Goal: Task Accomplishment & Management: Use online tool/utility

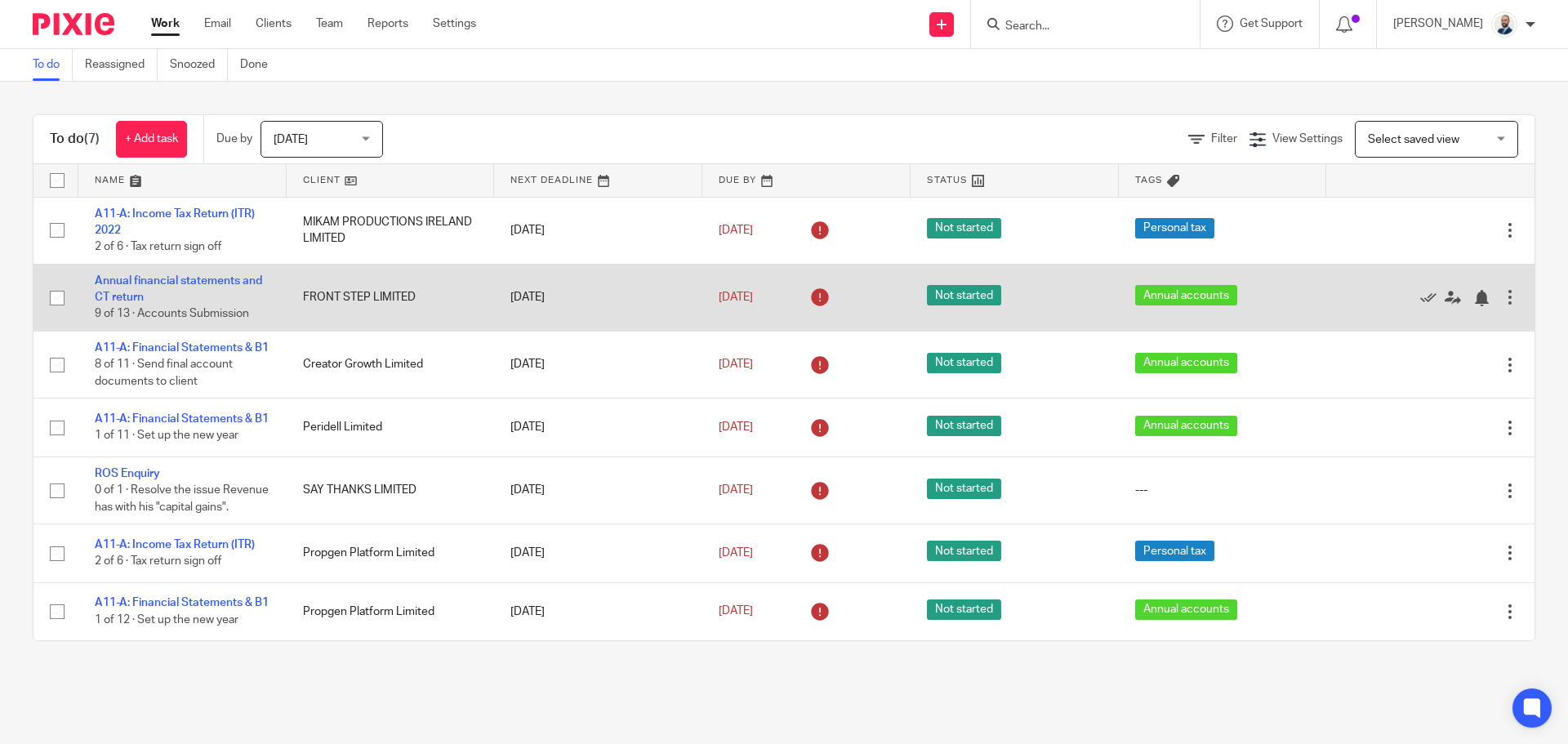
scroll to position [44, 0]
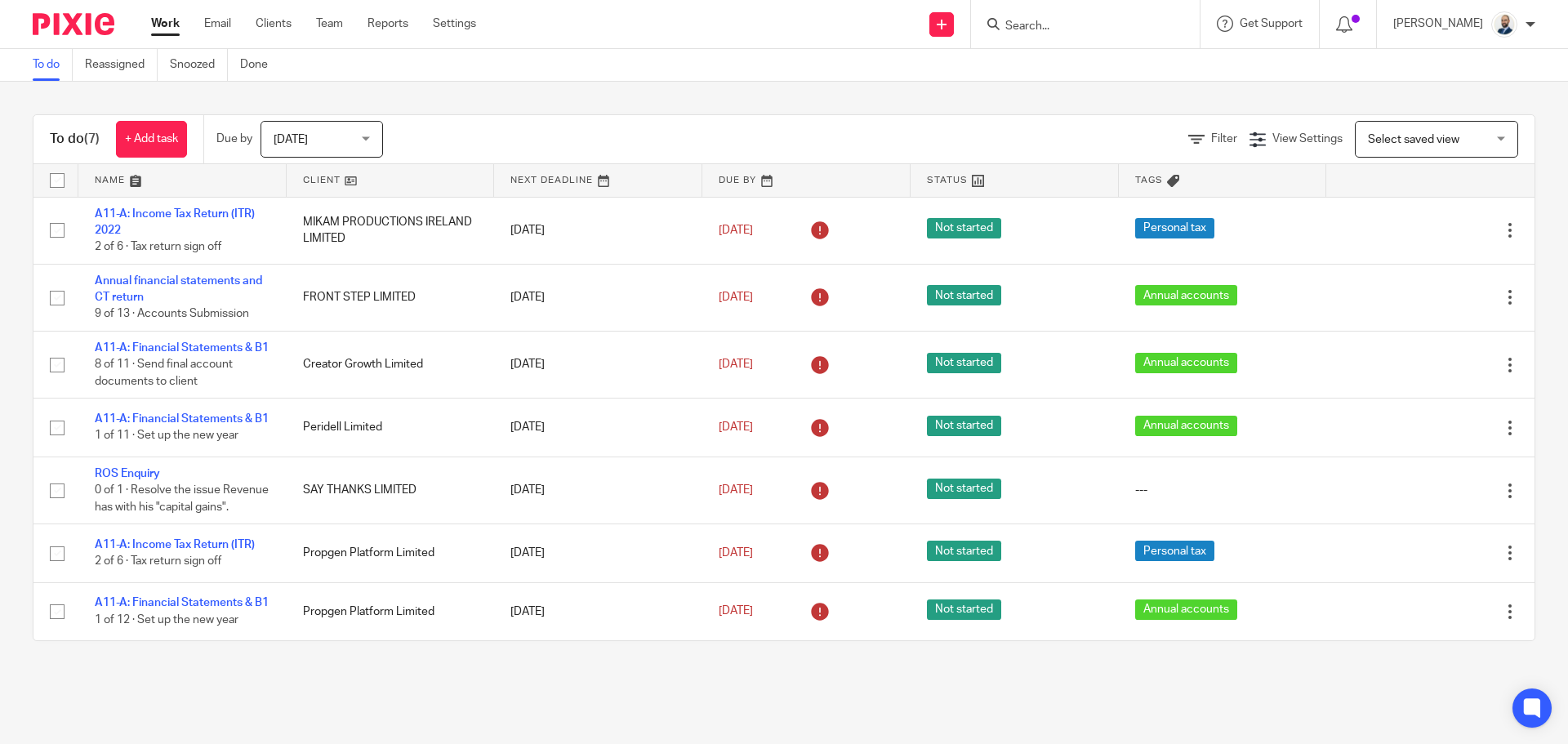
click at [290, 37] on div "Work Email Clients Team Reports Settings Work Email Clients Team Reports Settin…" at bounding box center [317, 24] width 366 height 48
click at [283, 27] on link "Clients" at bounding box center [274, 23] width 36 height 16
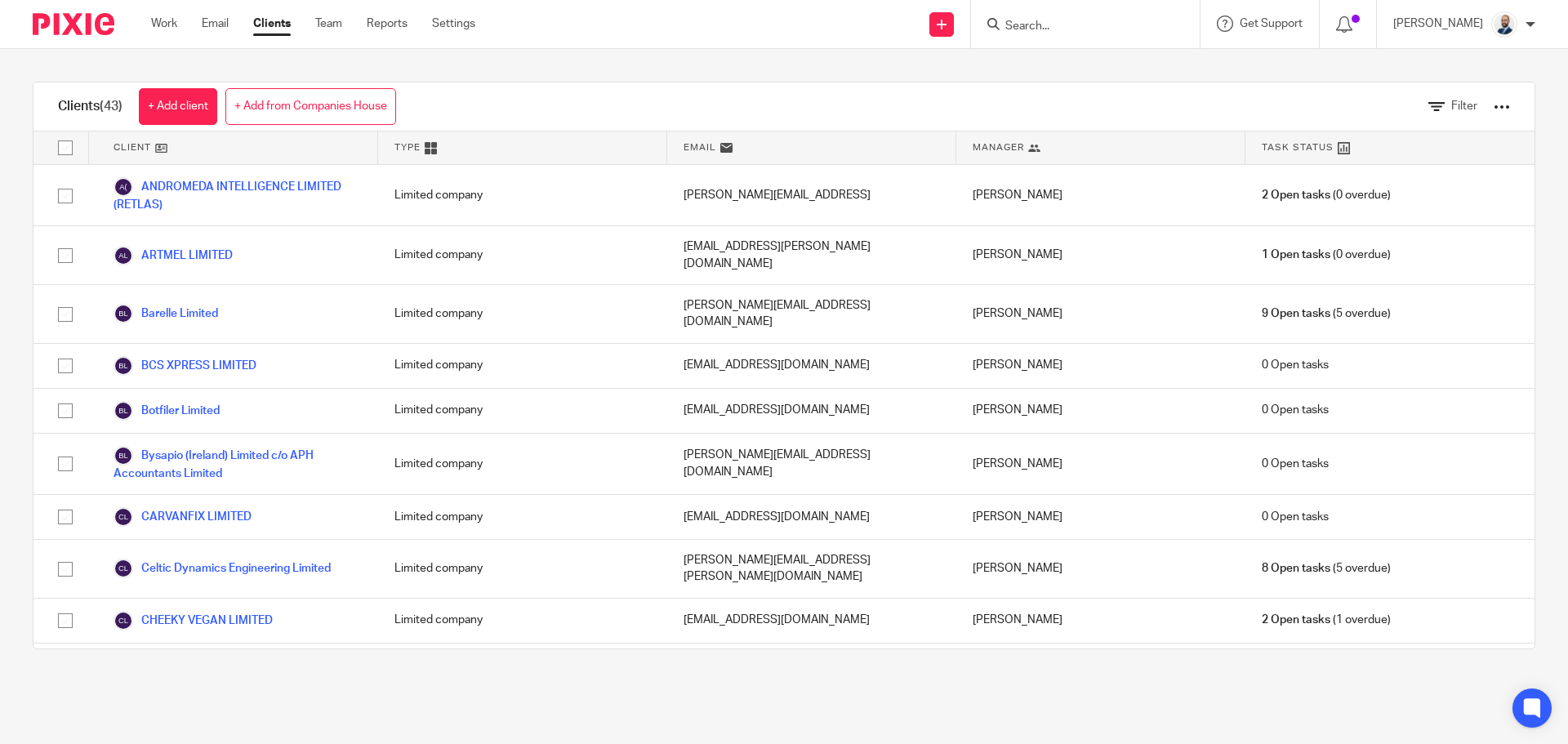
scroll to position [1530, 0]
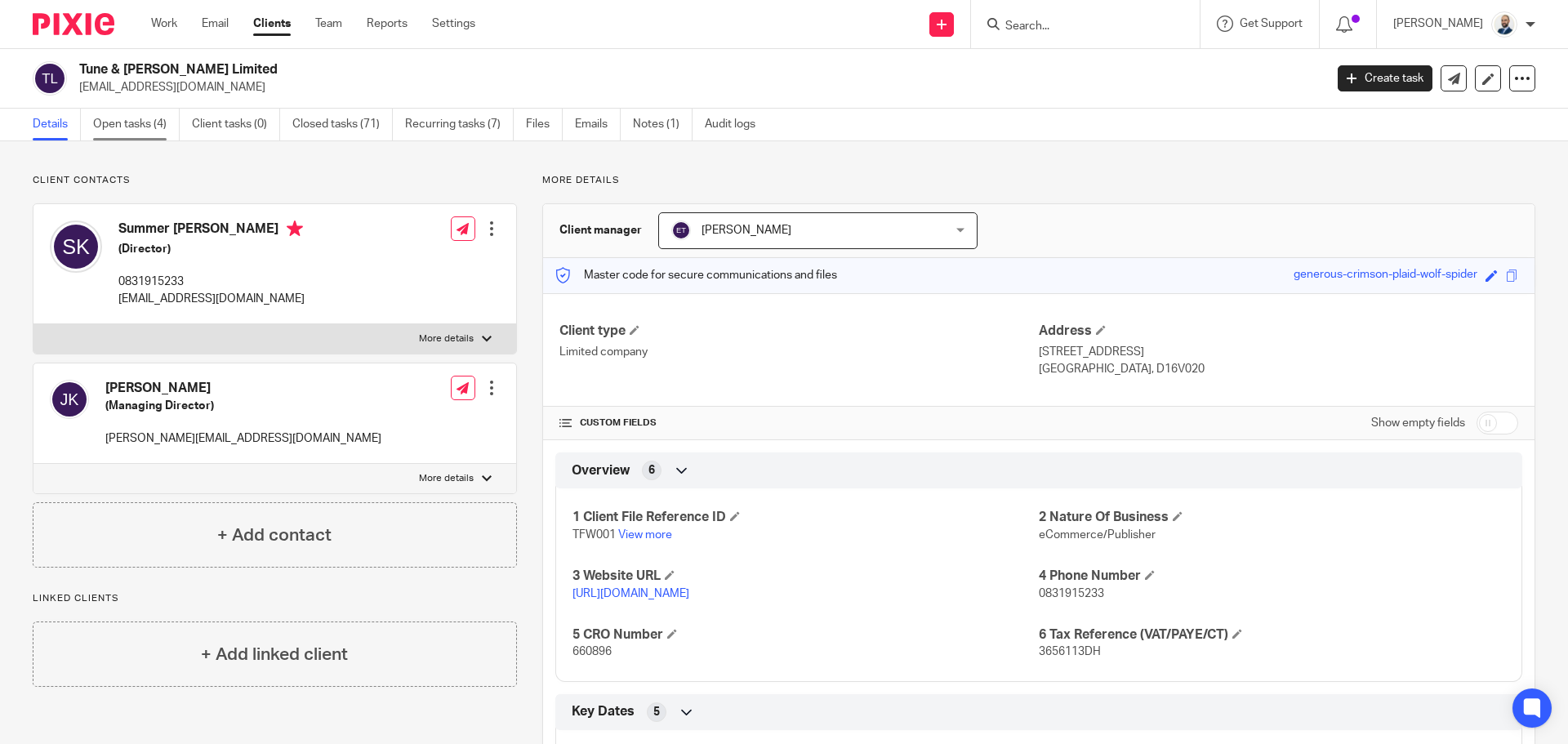
click at [153, 124] on link "Open tasks (4)" at bounding box center [136, 124] width 86 height 32
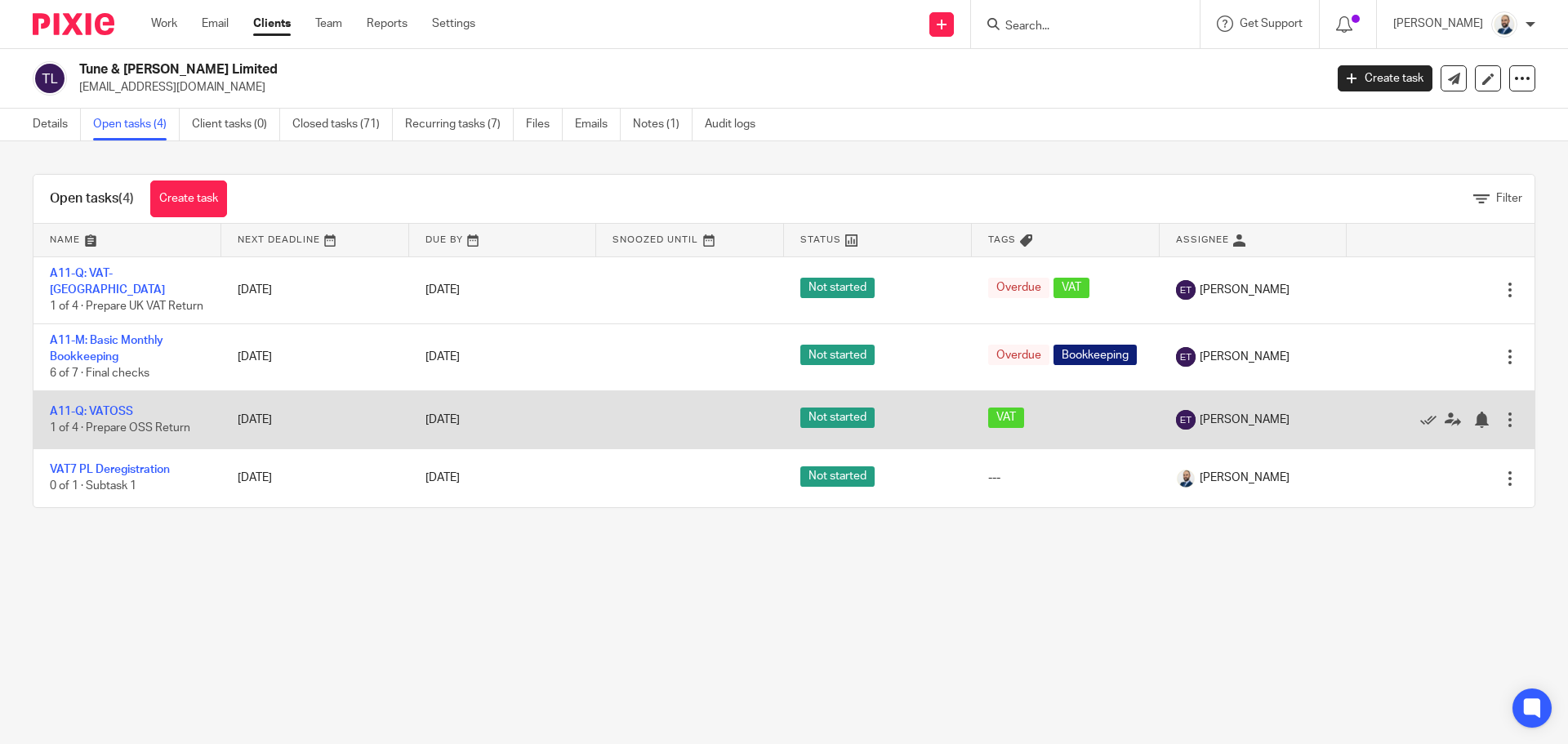
drag, startPoint x: 123, startPoint y: 417, endPoint x: 108, endPoint y: 404, distance: 19.8
drag, startPoint x: 108, startPoint y: 404, endPoint x: 79, endPoint y: 410, distance: 29.6
click at [79, 410] on link "A11-Q: VATOSS" at bounding box center [91, 411] width 84 height 11
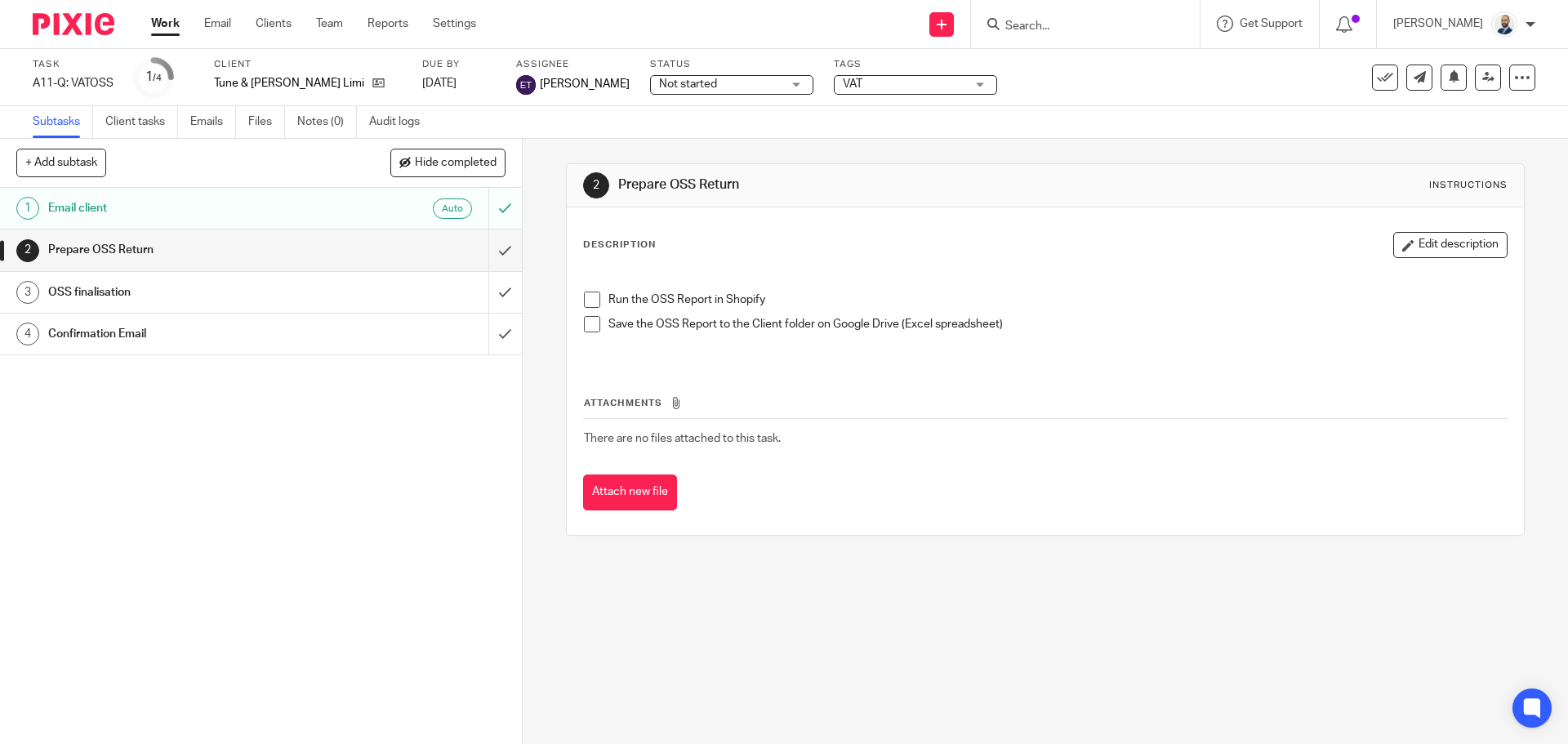
click at [592, 297] on span at bounding box center [591, 299] width 16 height 16
click at [590, 328] on span at bounding box center [591, 324] width 16 height 16
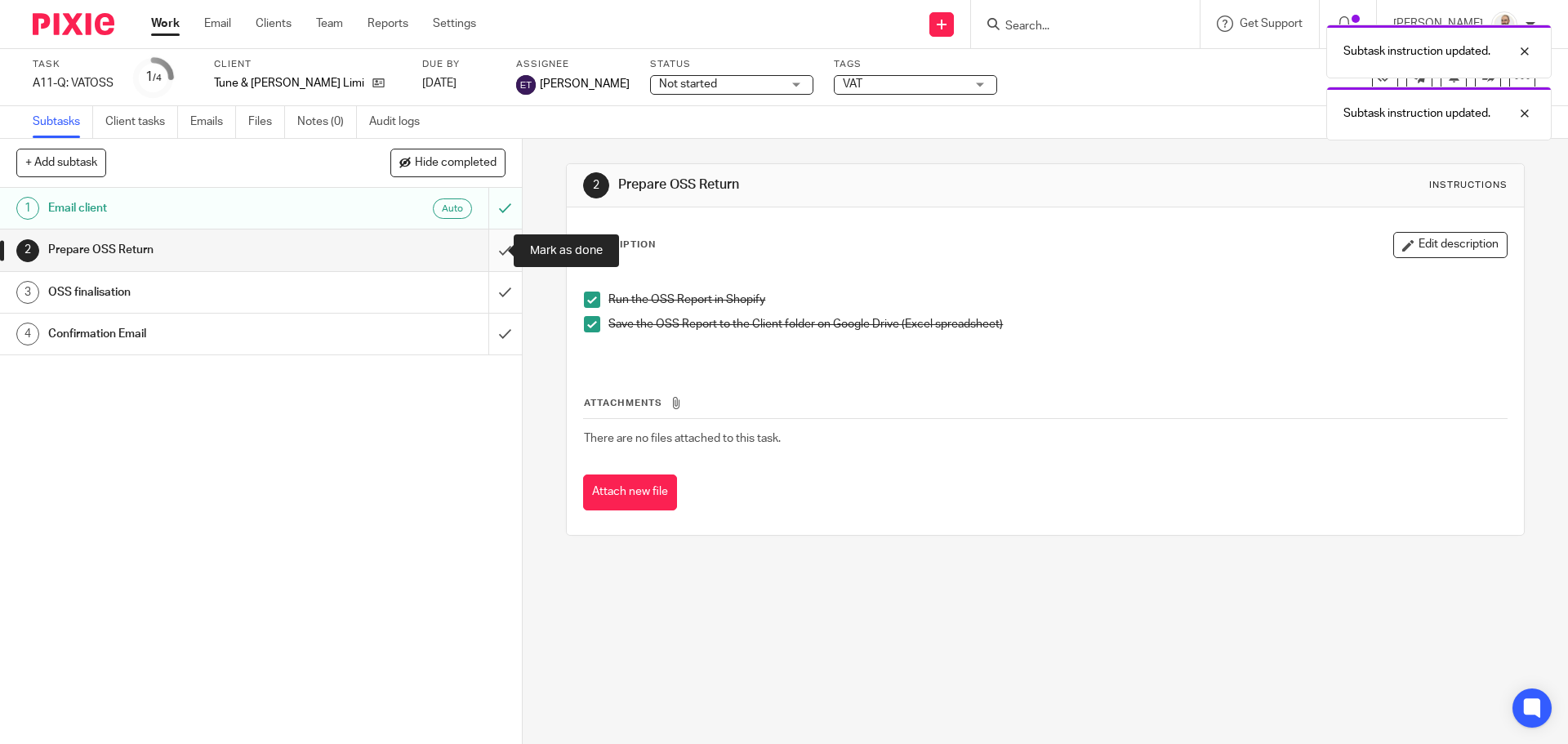
click at [473, 248] on input "submit" at bounding box center [260, 249] width 522 height 41
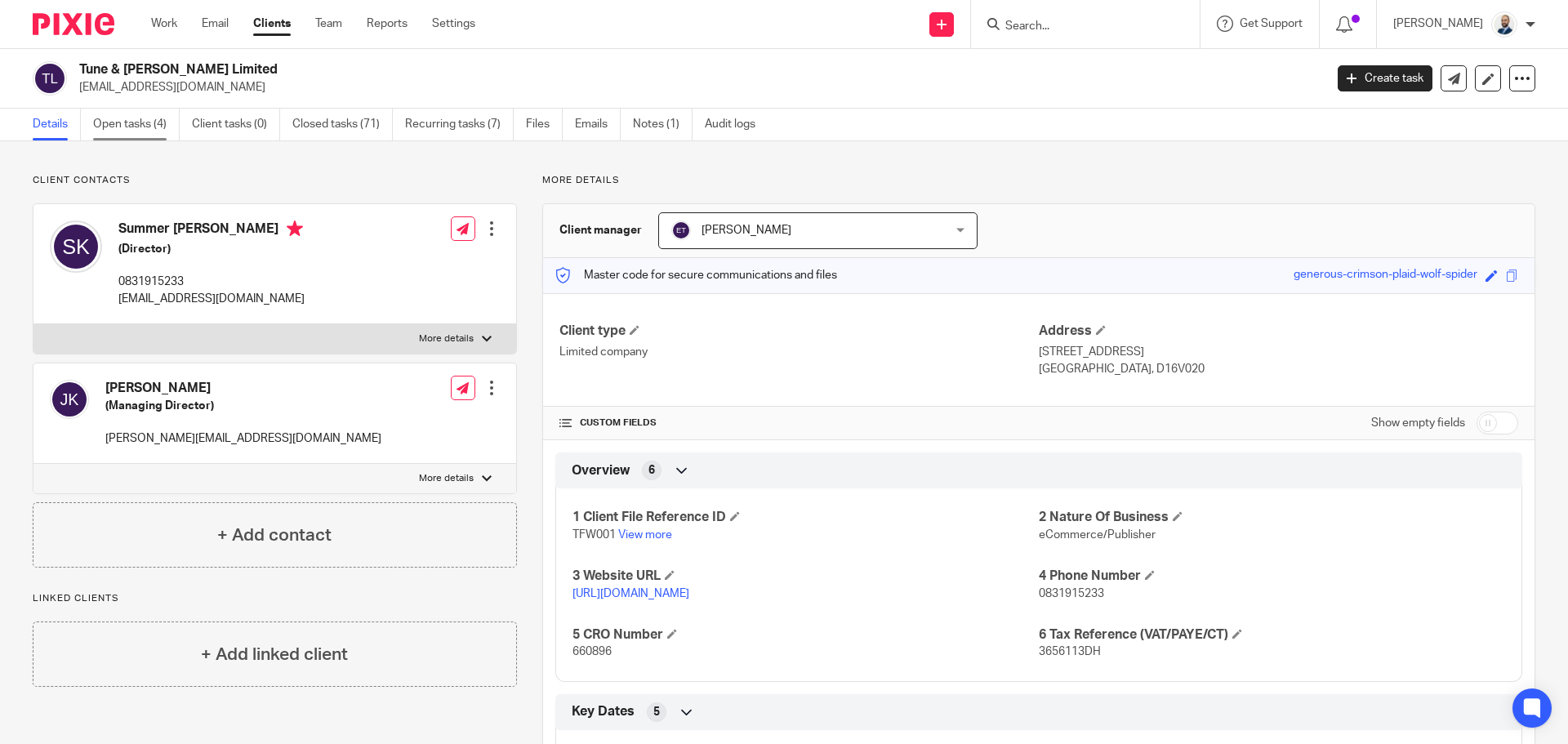
click at [138, 131] on link "Open tasks (4)" at bounding box center [136, 124] width 86 height 32
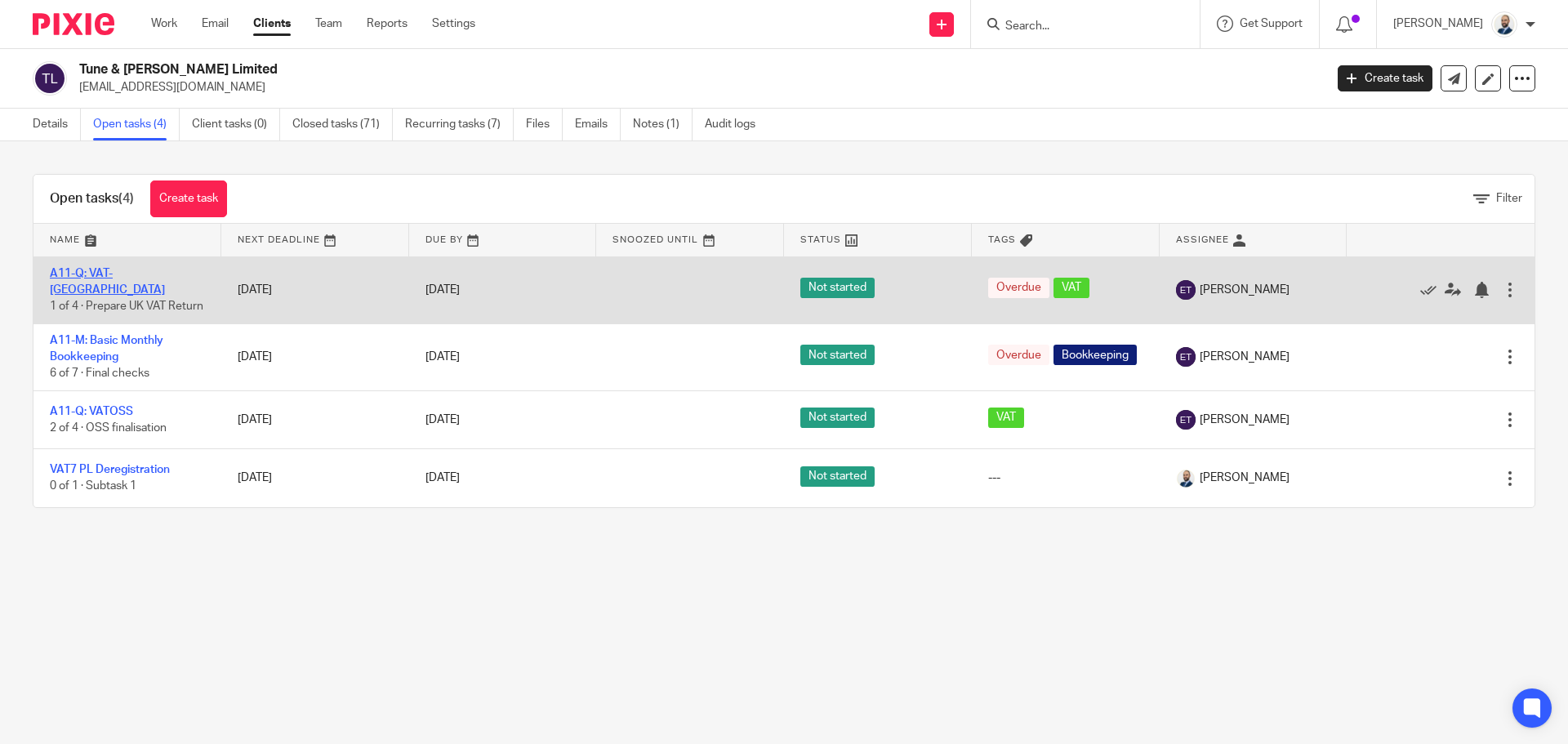
click at [98, 276] on link "A11-Q: VAT-[GEOGRAPHIC_DATA]" at bounding box center [106, 281] width 115 height 28
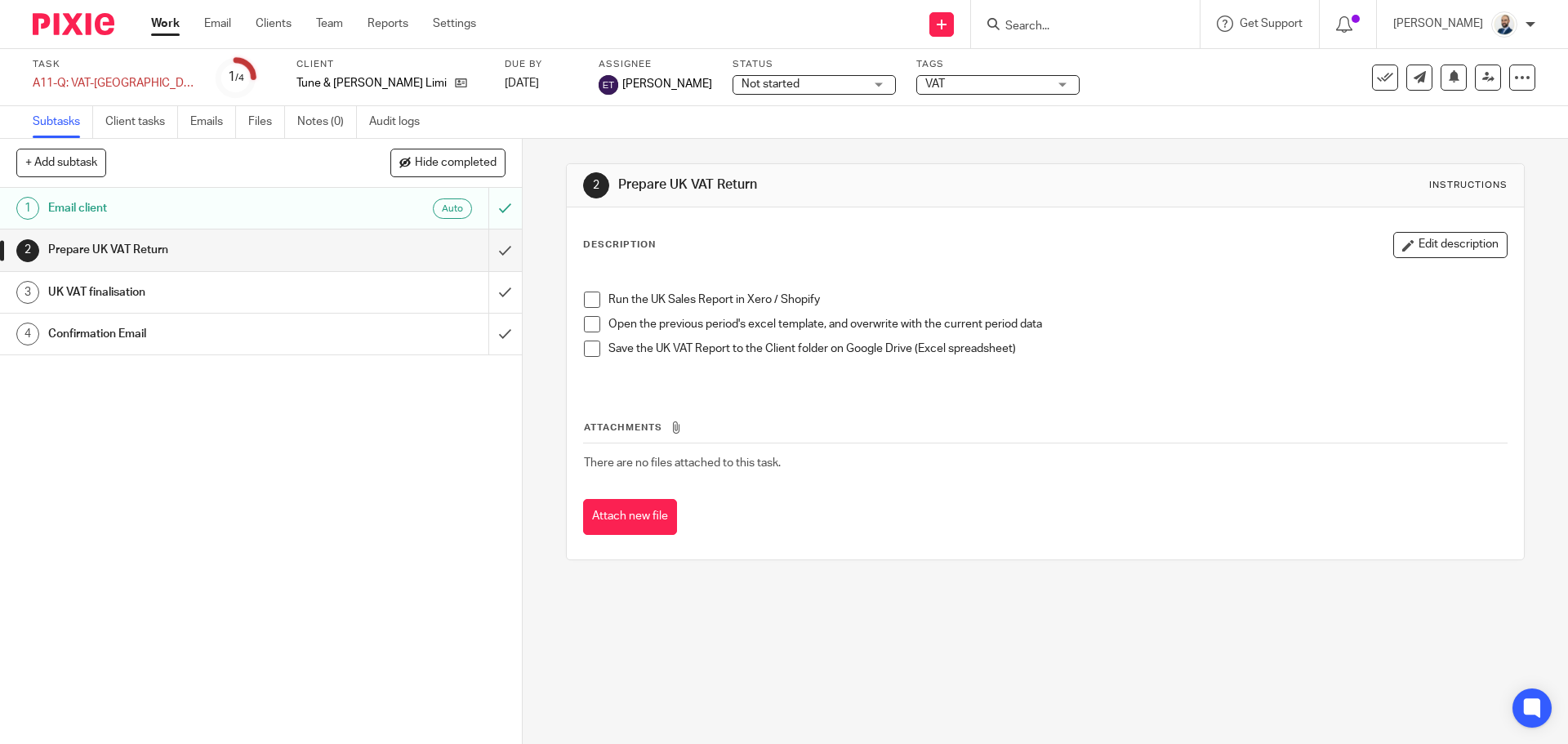
click at [585, 290] on p at bounding box center [1044, 283] width 922 height 16
click at [586, 320] on span at bounding box center [591, 324] width 16 height 16
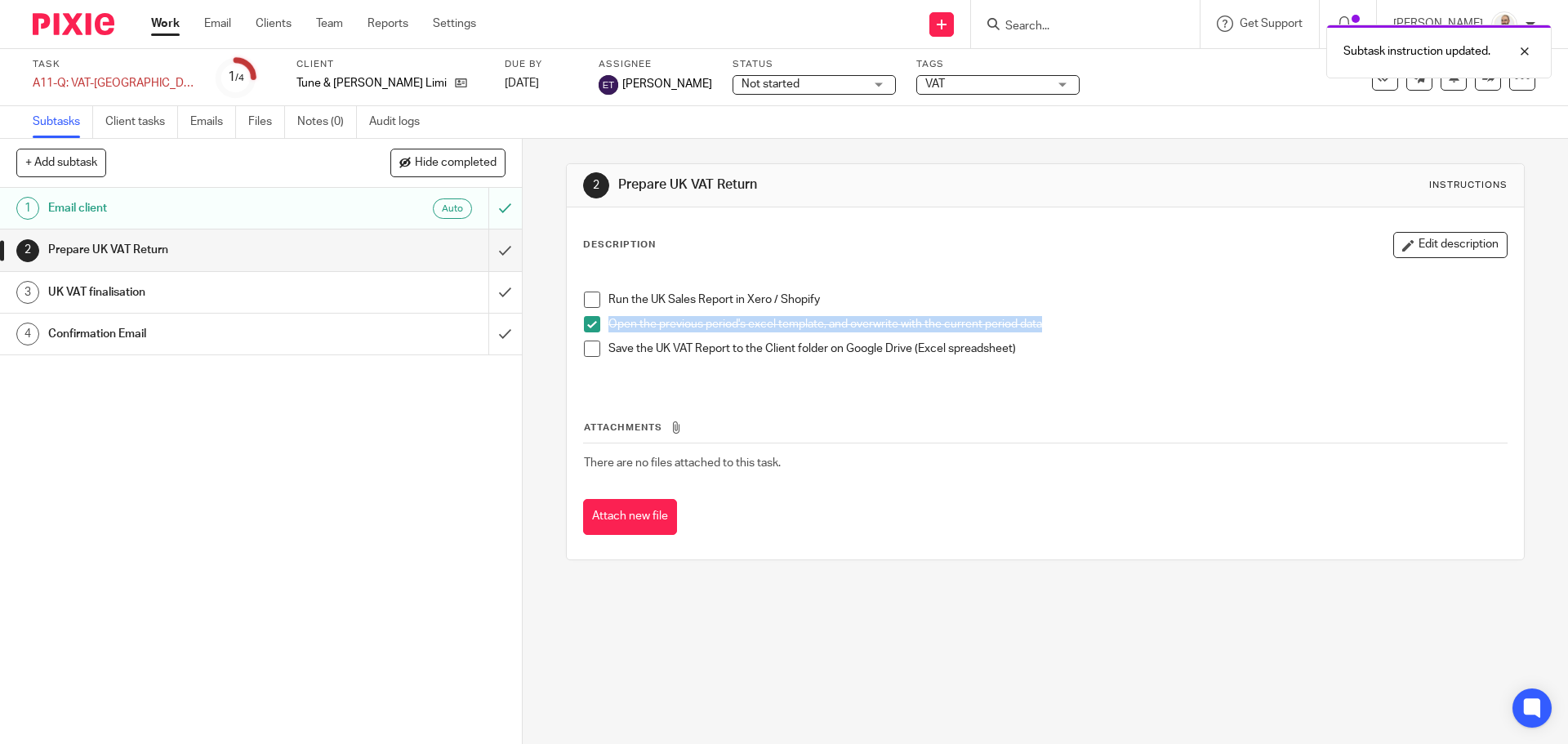
click at [589, 296] on span at bounding box center [591, 299] width 16 height 16
click at [583, 350] on span at bounding box center [591, 348] width 16 height 16
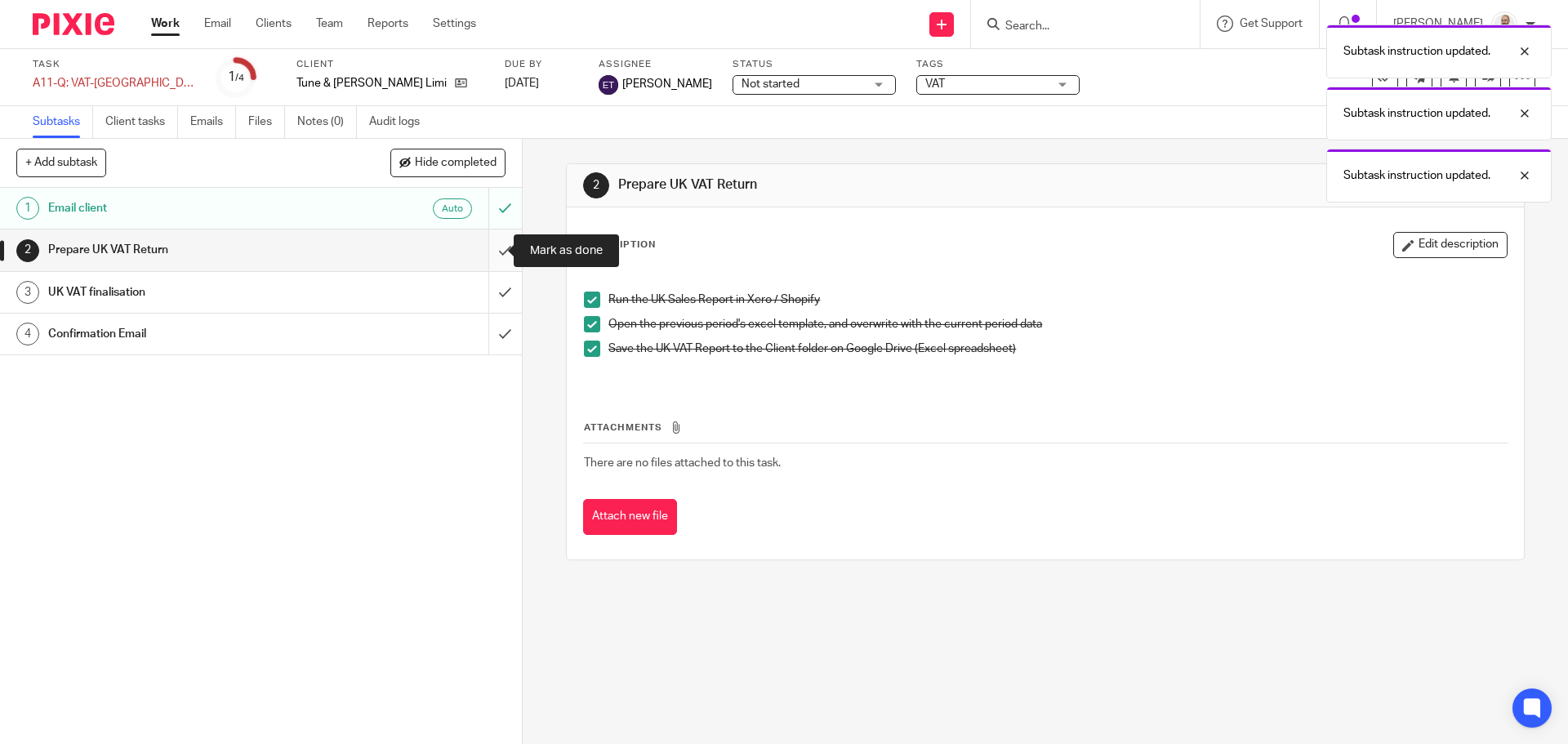
click at [480, 261] on input "submit" at bounding box center [260, 249] width 522 height 41
